Goal: Feedback & Contribution: Contribute content

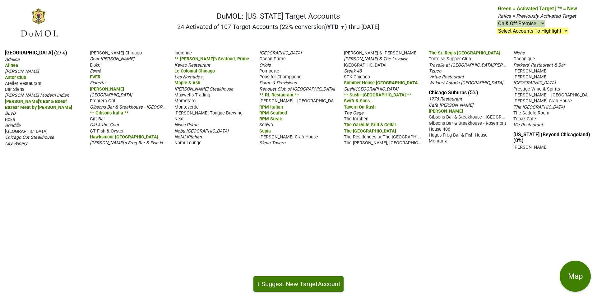
click at [98, 20] on nav "DuMOL: [US_STATE] Target Accounts 24 Activated of 107 Target Accounts (22% conv…" at bounding box center [298, 25] width 567 height 40
drag, startPoint x: 569, startPoint y: 157, endPoint x: 16, endPoint y: -4, distance: 575.7
click at [16, 0] on html "Please turn your device to landscape mode for the best experience. DuMOL: [US_S…" at bounding box center [298, 149] width 597 height 298
click at [97, 204] on div "[GEOGRAPHIC_DATA] (27%) [PERSON_NAME] [GEOGRAPHIC_DATA][PERSON_NAME] Club Ateli…" at bounding box center [298, 171] width 597 height 253
click at [301, 278] on button "+ Suggest New Target Account" at bounding box center [298, 284] width 90 height 16
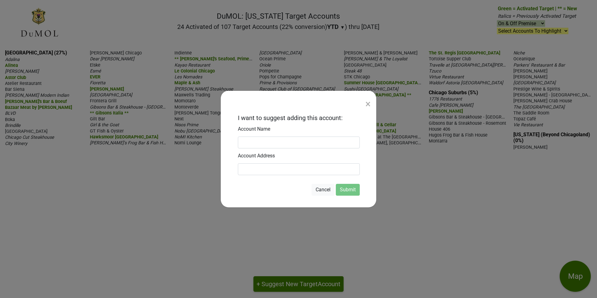
click at [370, 100] on div "×" at bounding box center [367, 103] width 5 height 15
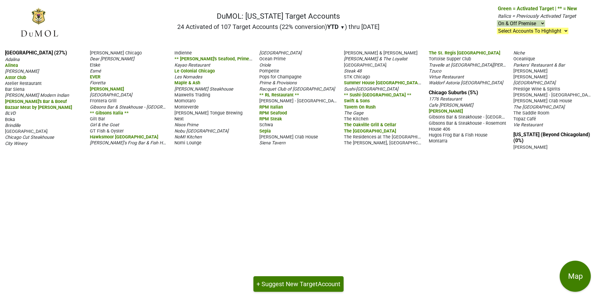
click at [263, 293] on div "[GEOGRAPHIC_DATA] (27%) [PERSON_NAME] [GEOGRAPHIC_DATA][PERSON_NAME] Club Ateli…" at bounding box center [298, 171] width 597 height 253
click at [265, 288] on button "+ Suggest New Target Account" at bounding box center [298, 284] width 90 height 16
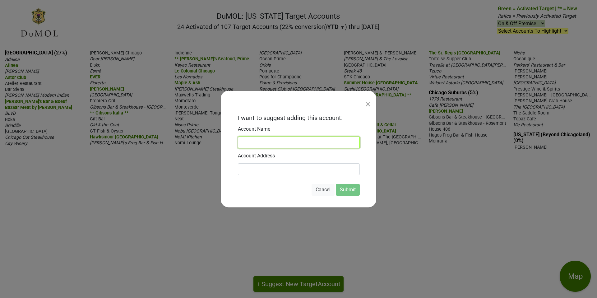
click at [283, 141] on input at bounding box center [299, 142] width 122 height 12
type input "Y"
type input "The [PERSON_NAME]"
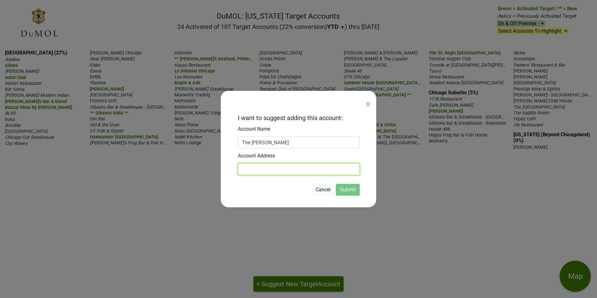
click at [255, 167] on input at bounding box center [299, 169] width 122 height 12
type input "[STREET_ADDRESS]"
click at [350, 185] on button "Submit" at bounding box center [348, 190] width 24 height 12
